Goal: Check status: Check status

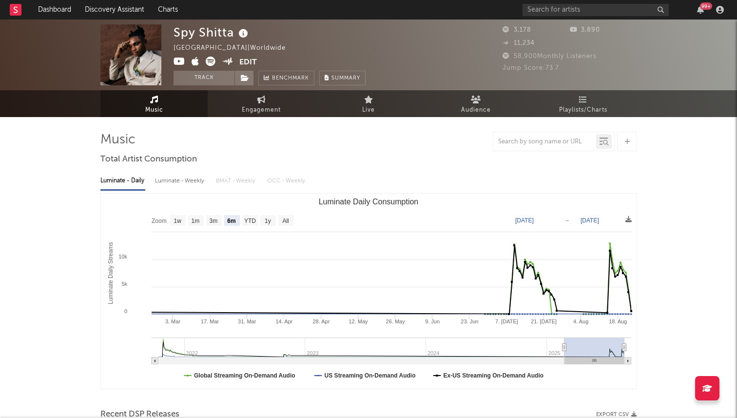
select select "6m"
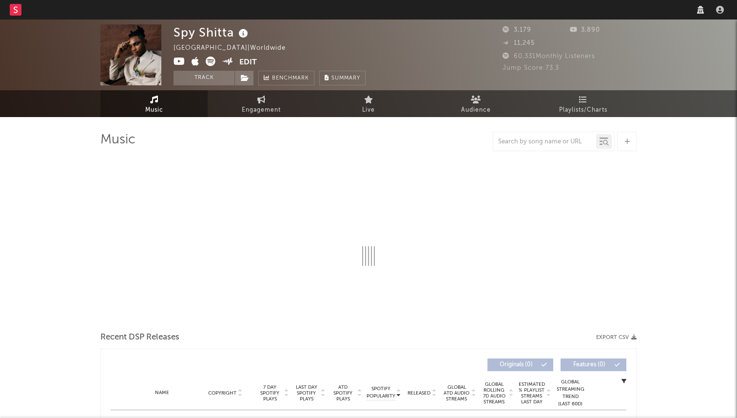
select select "6m"
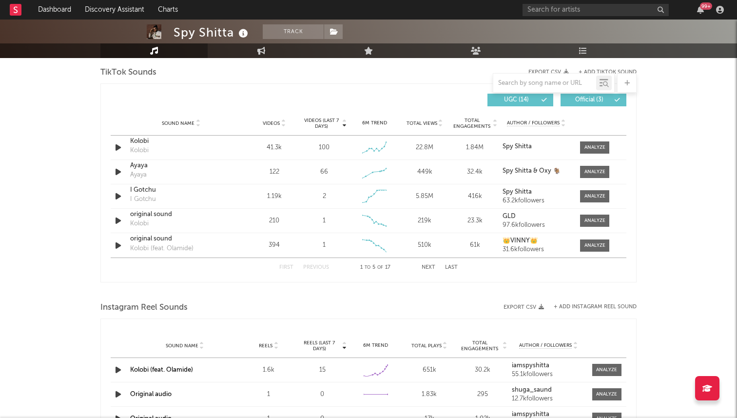
scroll to position [660, 0]
click at [593, 173] on div at bounding box center [595, 171] width 21 height 7
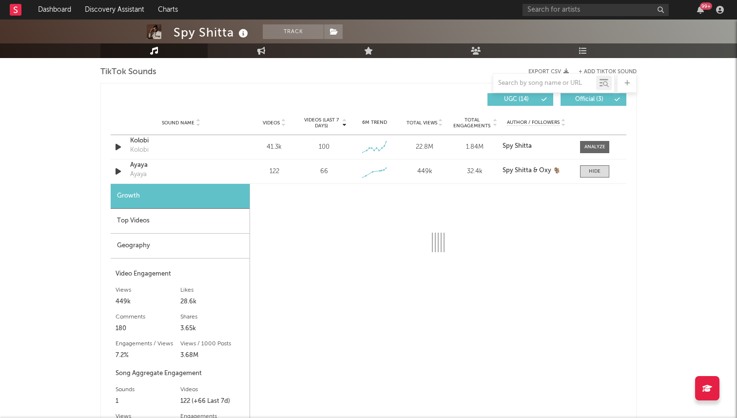
select select "1w"
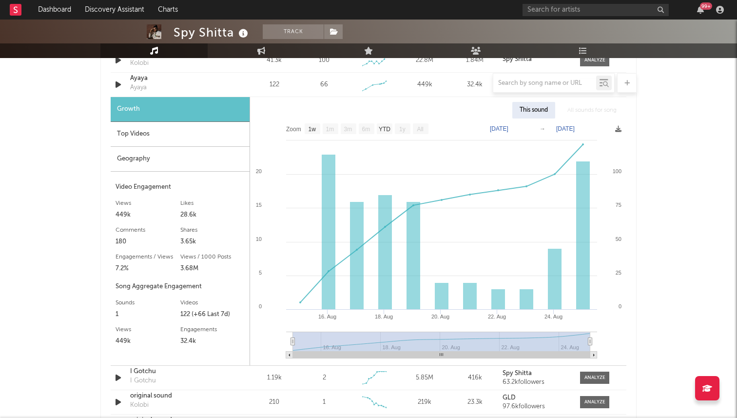
scroll to position [744, 0]
